Goal: Transaction & Acquisition: Download file/media

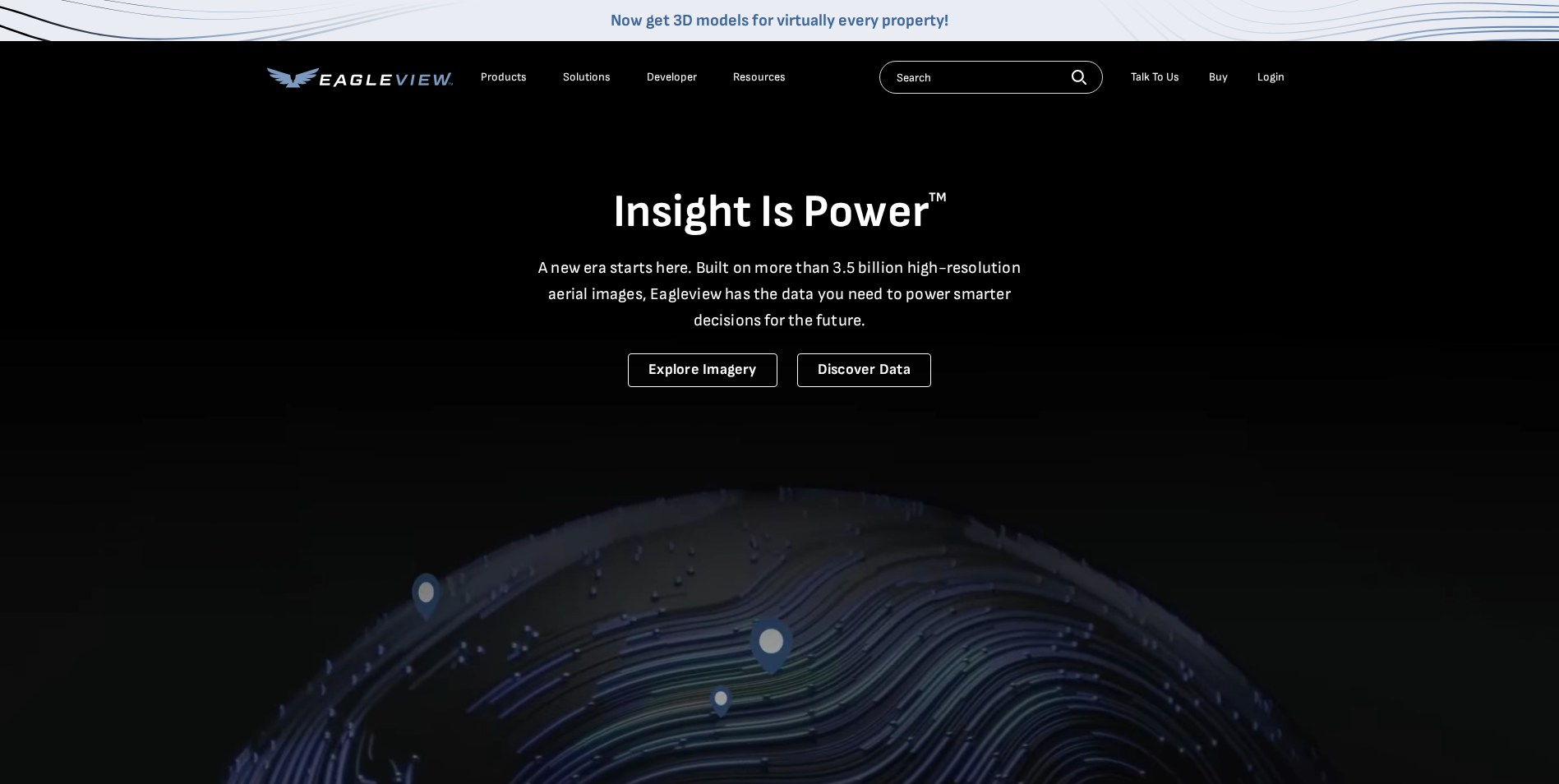
click at [1283, 73] on div "Login" at bounding box center [1271, 77] width 27 height 15
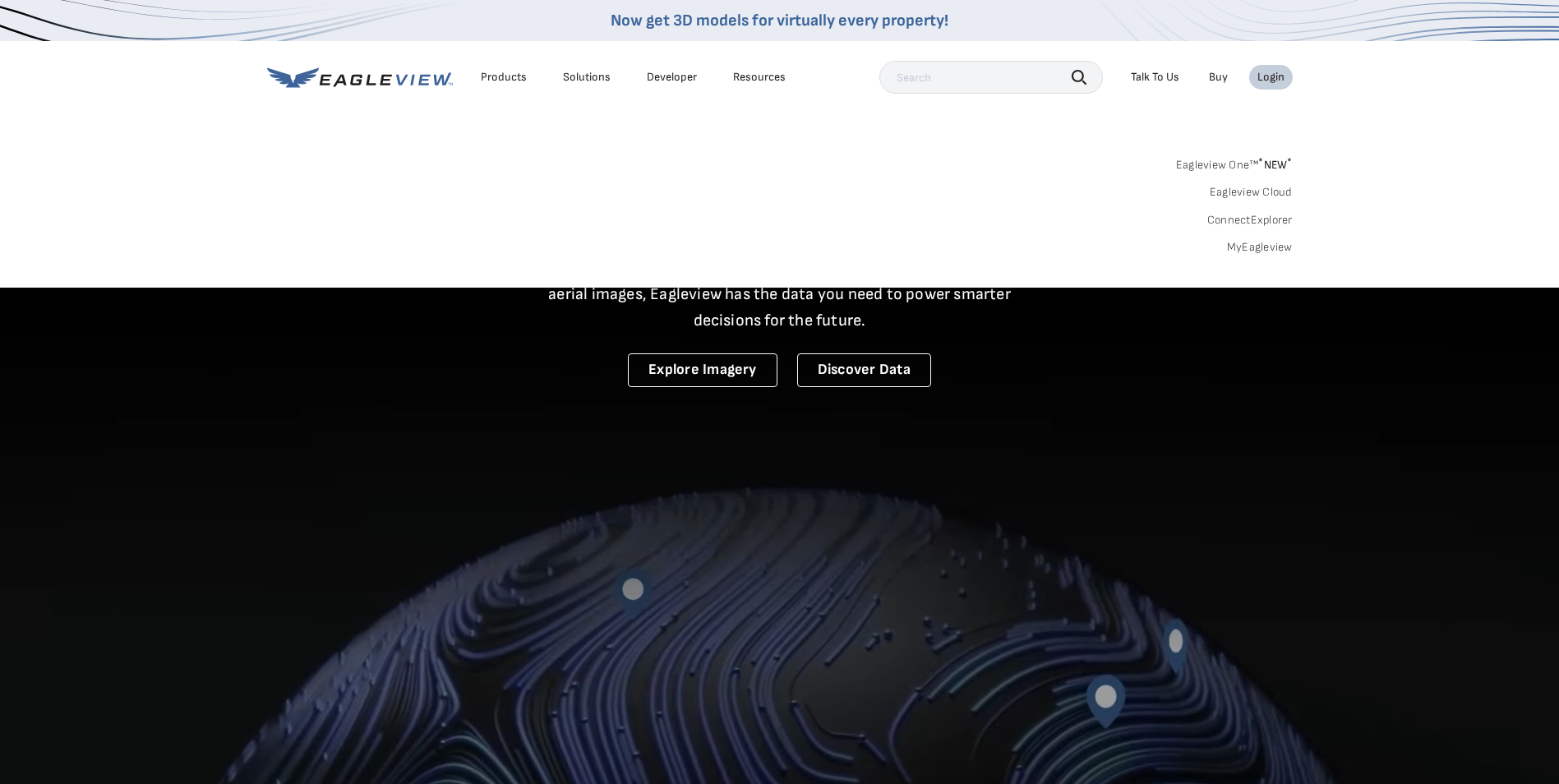
click at [1250, 248] on link "MyEagleview" at bounding box center [1260, 247] width 66 height 15
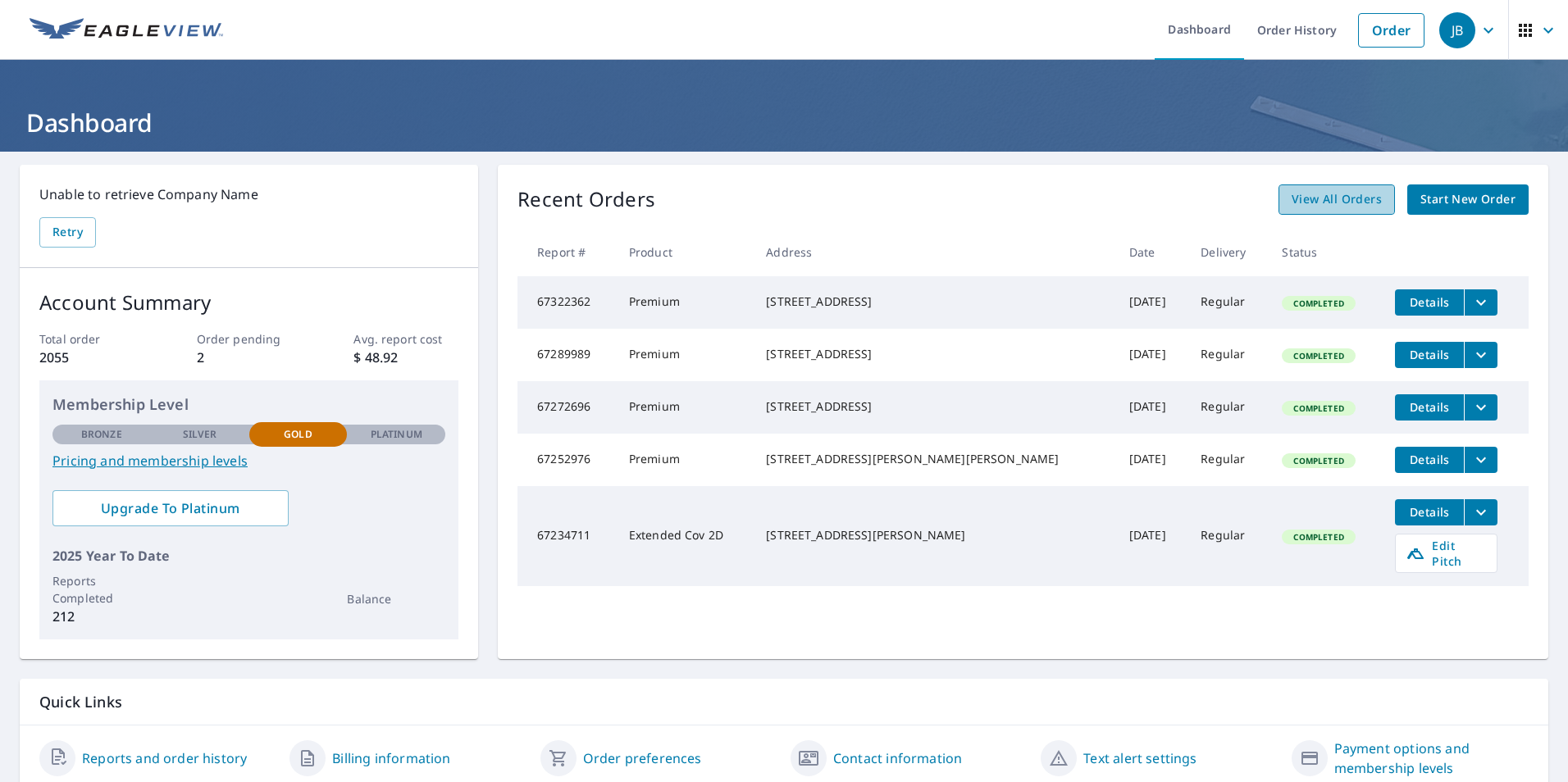
click at [1317, 193] on span "View All Orders" at bounding box center [1337, 199] width 90 height 20
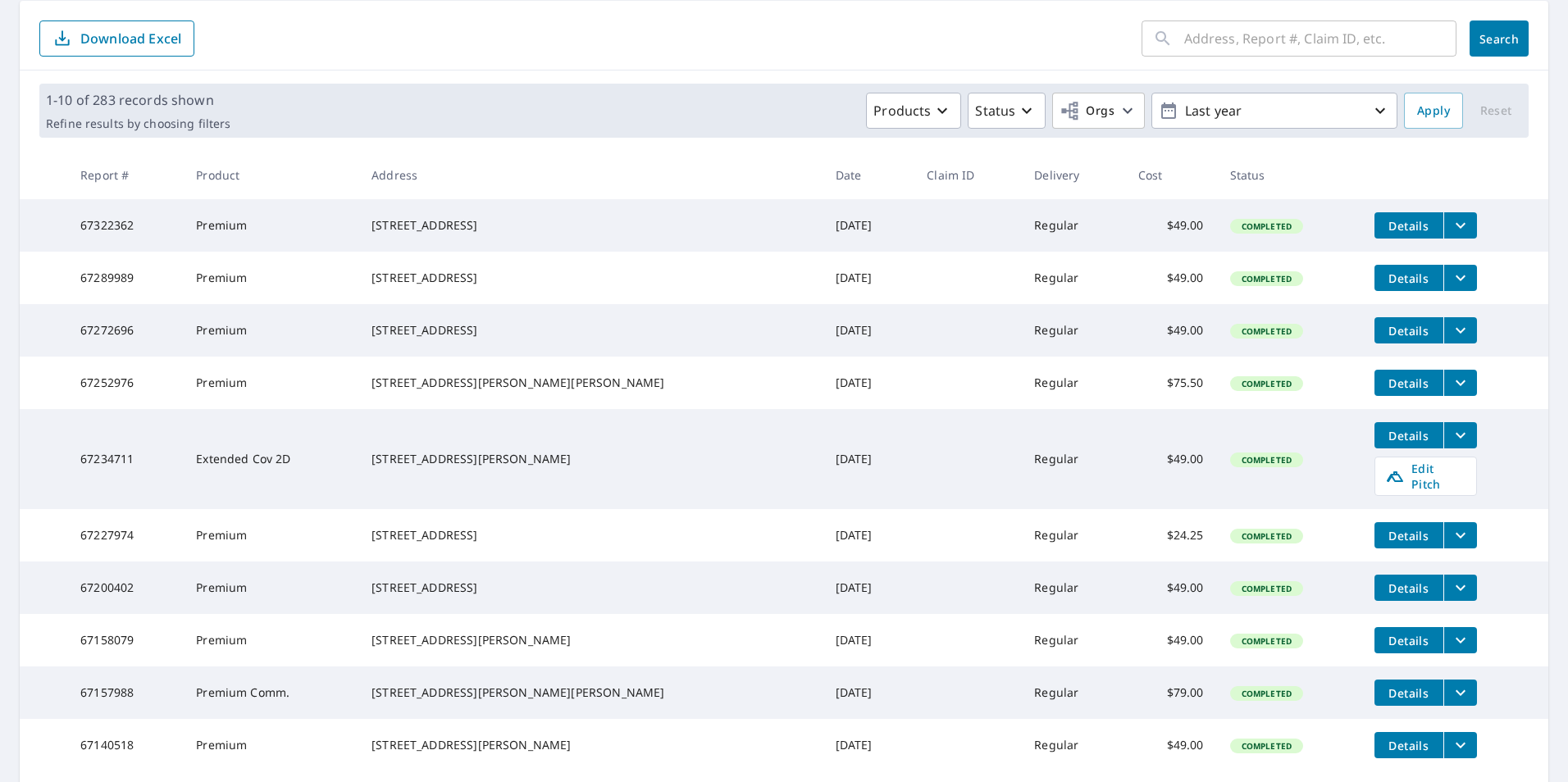
scroll to position [246, 0]
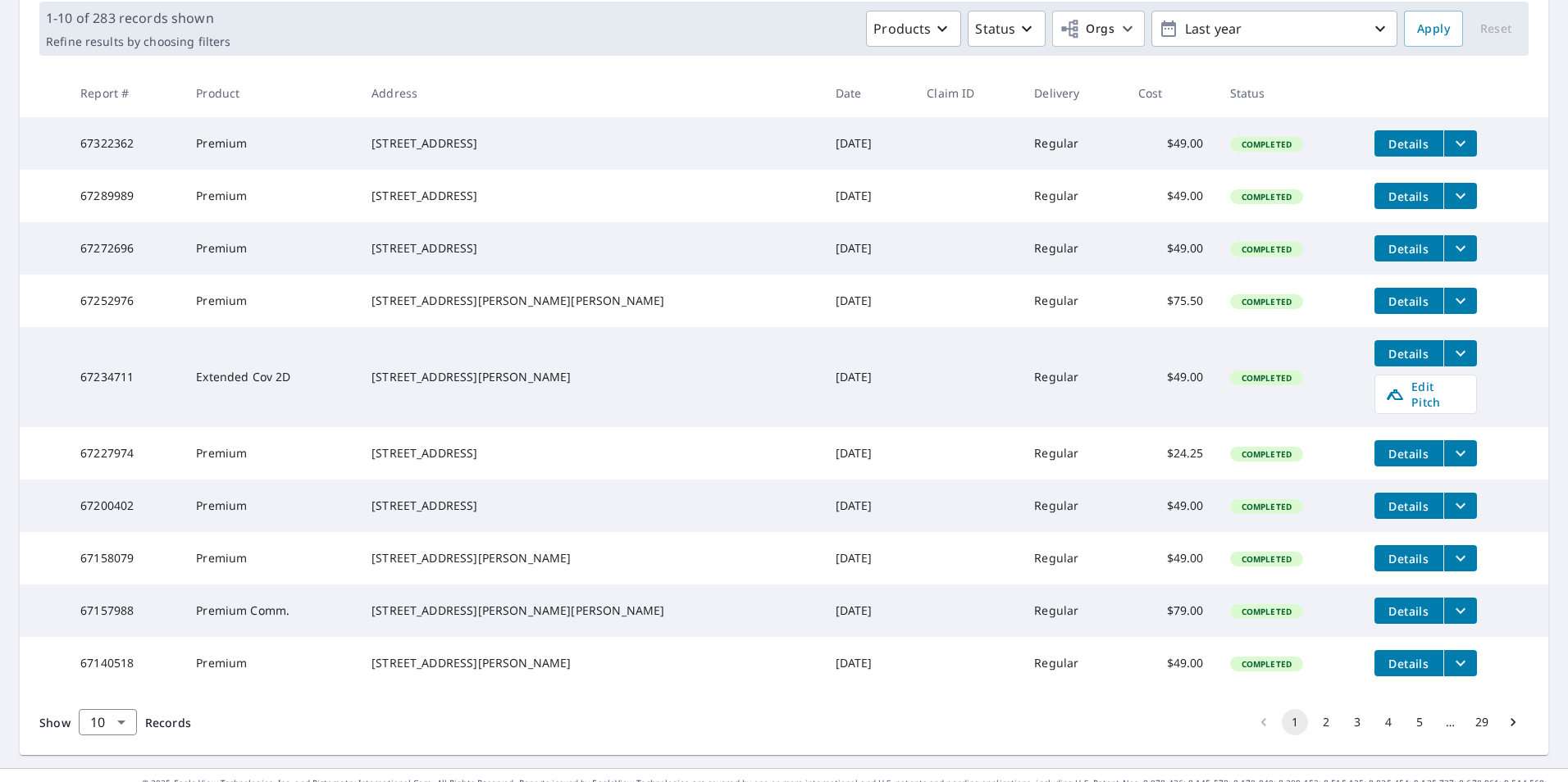
click at [1456, 509] on icon "filesDropdownBtn-67200402" at bounding box center [1461, 506] width 10 height 6
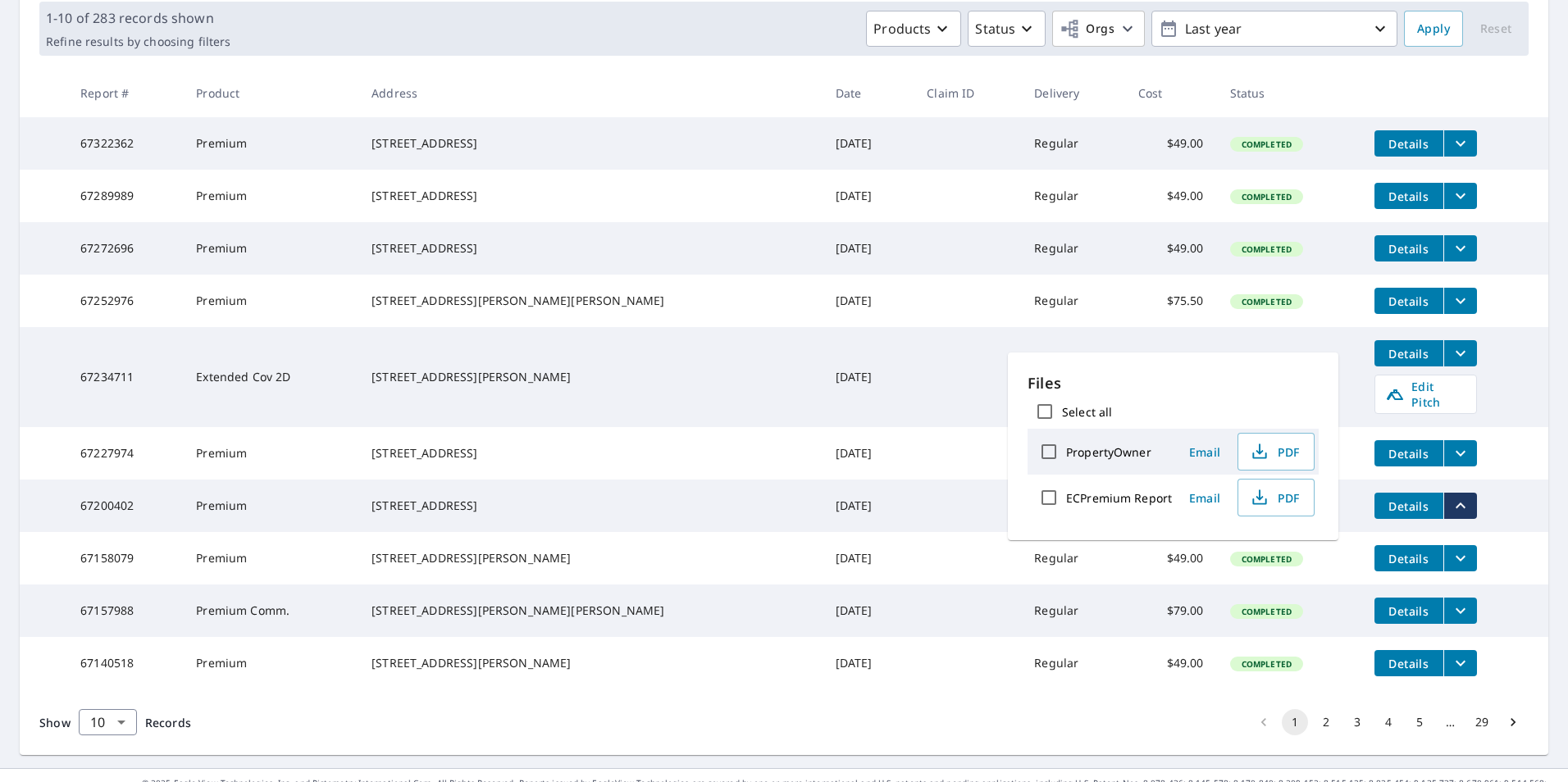
click at [1052, 451] on input "PropertyOwner" at bounding box center [1049, 451] width 34 height 34
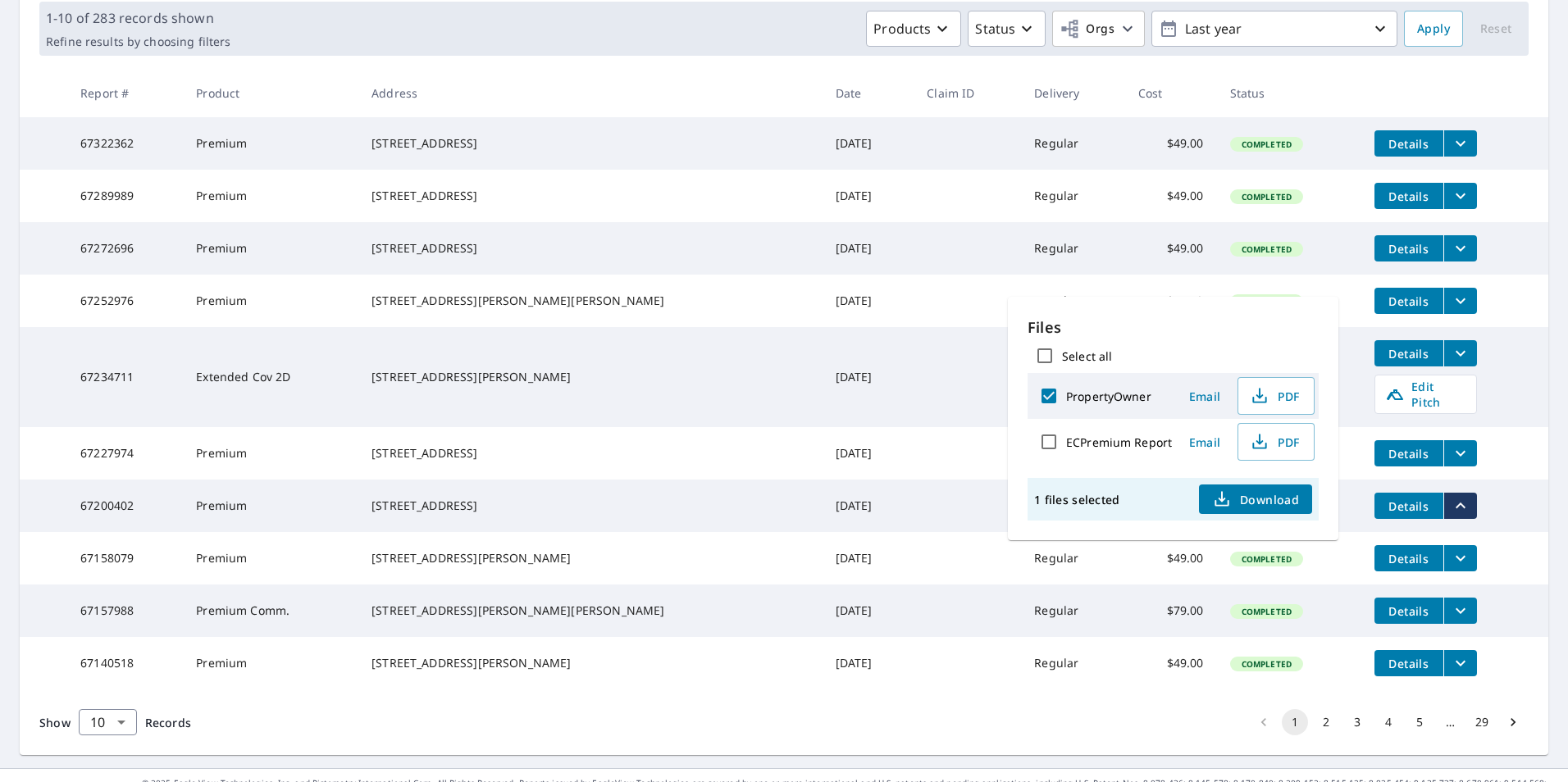
click at [1054, 391] on input "PropertyOwner" at bounding box center [1049, 396] width 34 height 34
checkbox input "false"
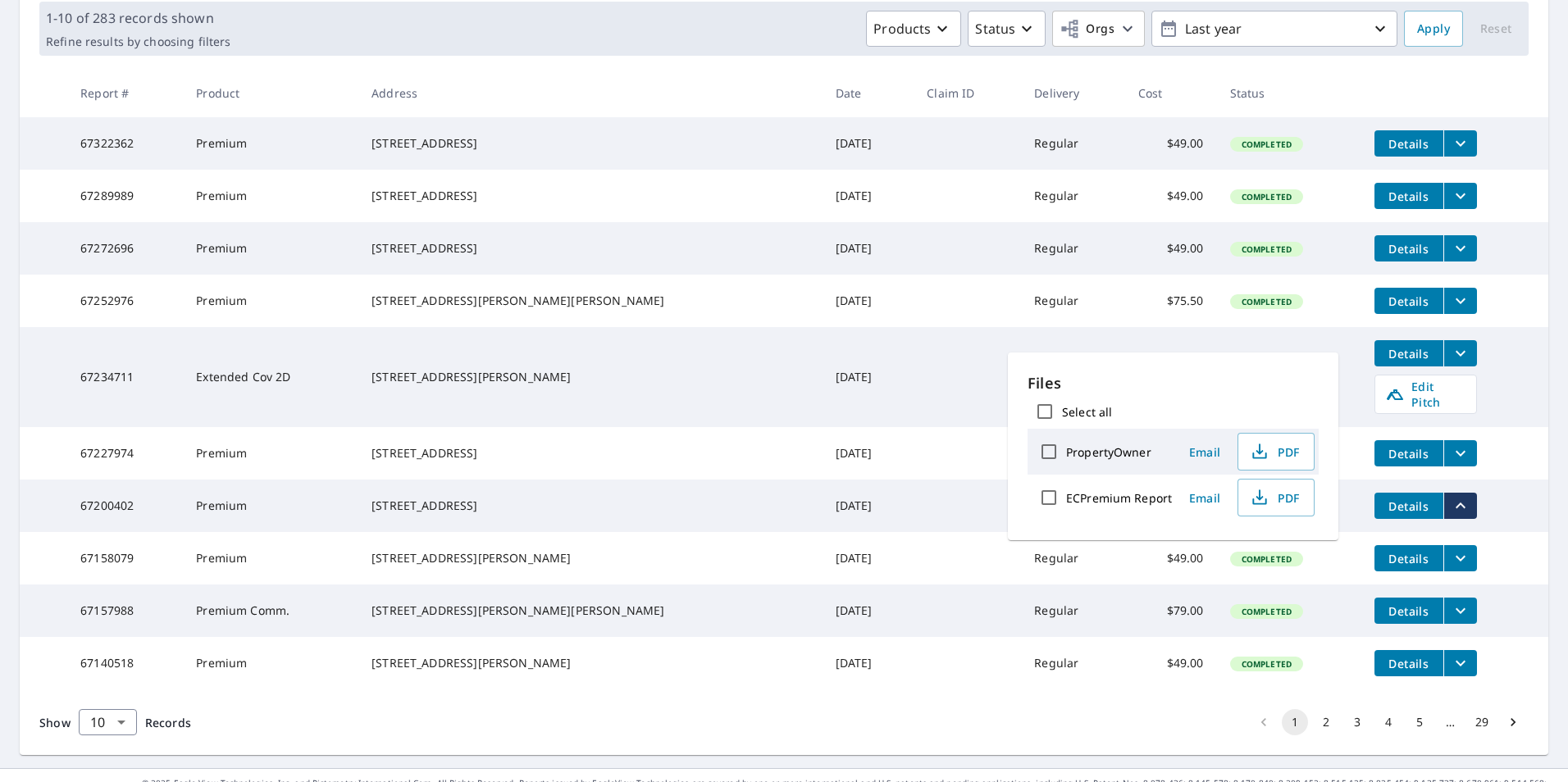
click at [1047, 496] on input "ECPremium Report" at bounding box center [1049, 497] width 34 height 34
checkbox input "true"
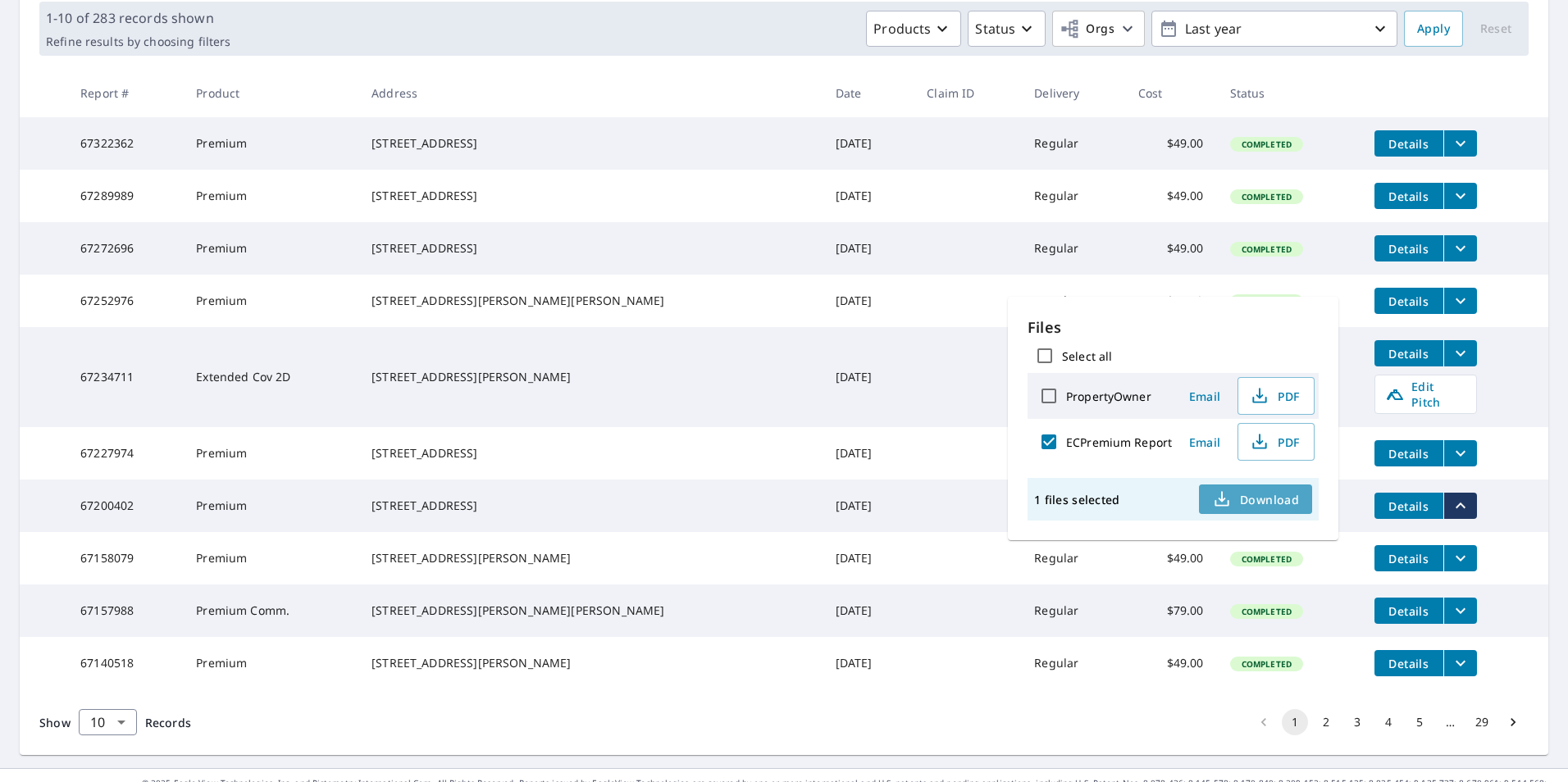
click at [1293, 495] on span "Download" at bounding box center [1255, 498] width 87 height 20
